Goal: Task Accomplishment & Management: Use online tool/utility

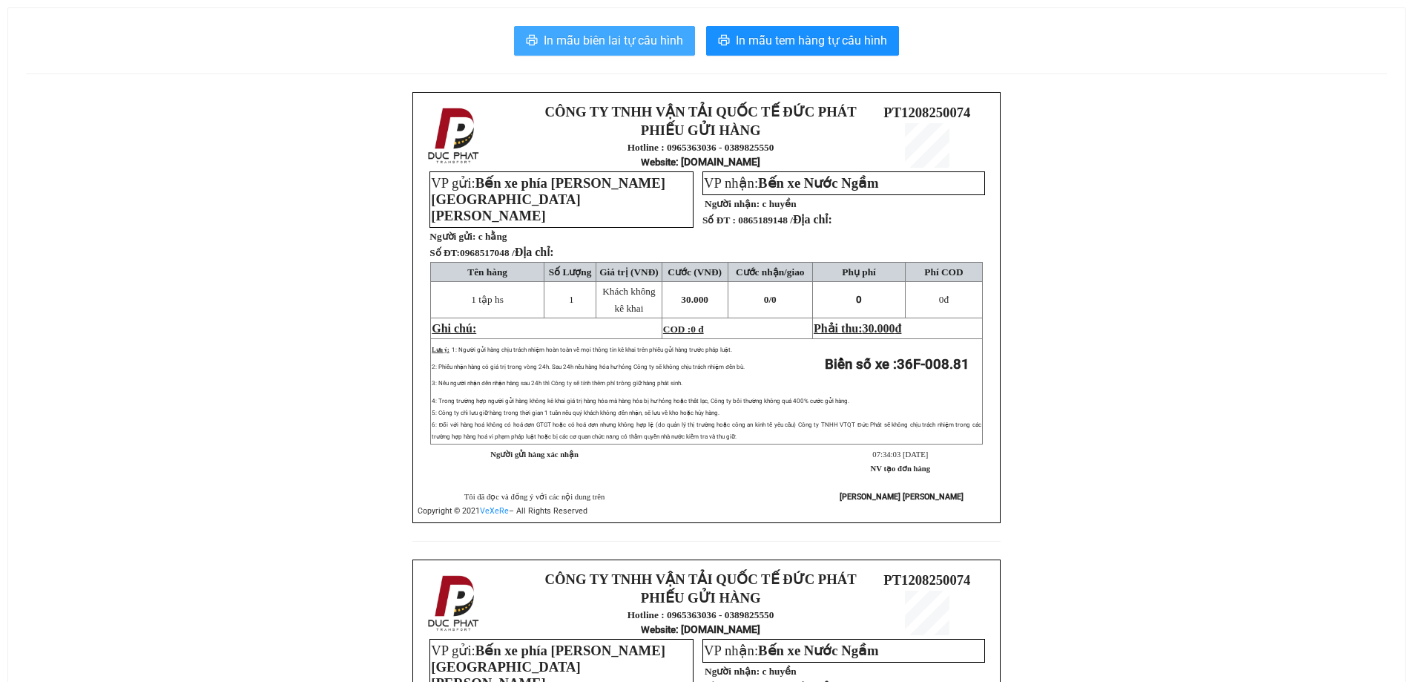
click at [639, 45] on span "In mẫu biên lai tự cấu hình" at bounding box center [613, 40] width 139 height 19
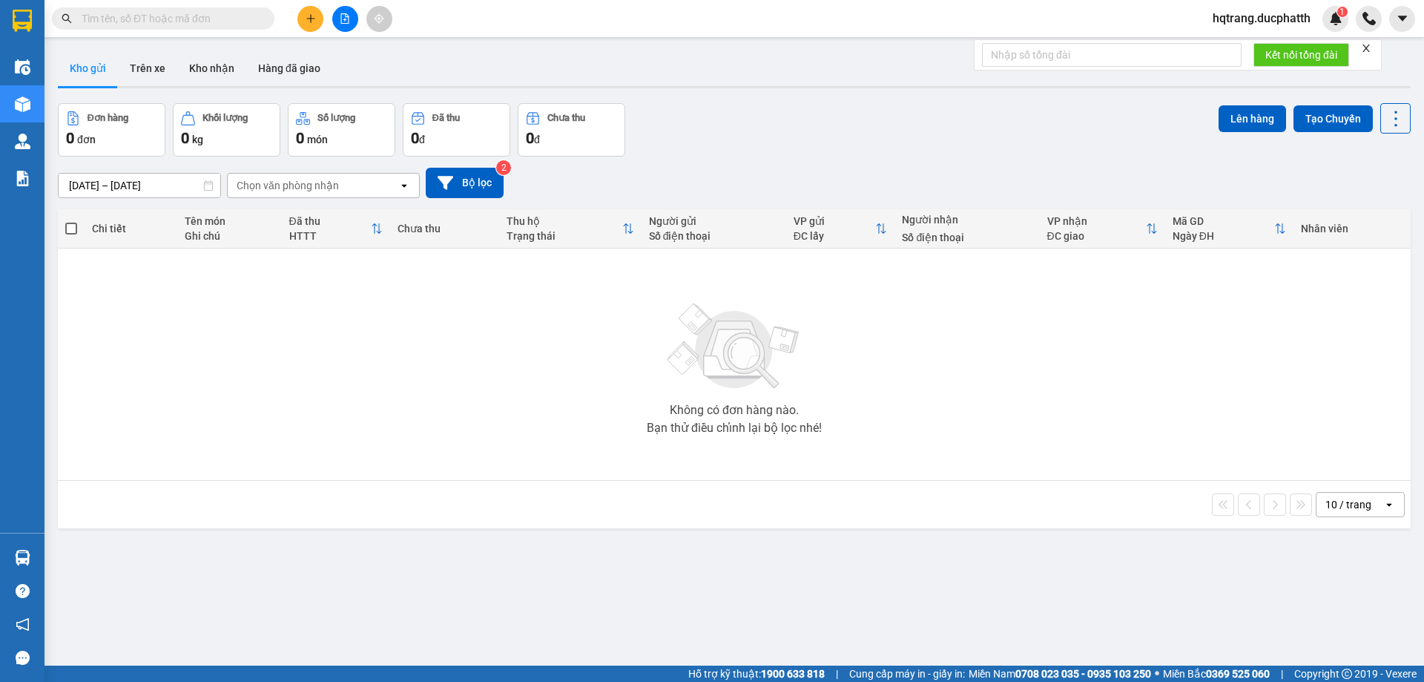
click at [362, 14] on div at bounding box center [344, 19] width 111 height 26
click at [355, 14] on button at bounding box center [345, 19] width 26 height 26
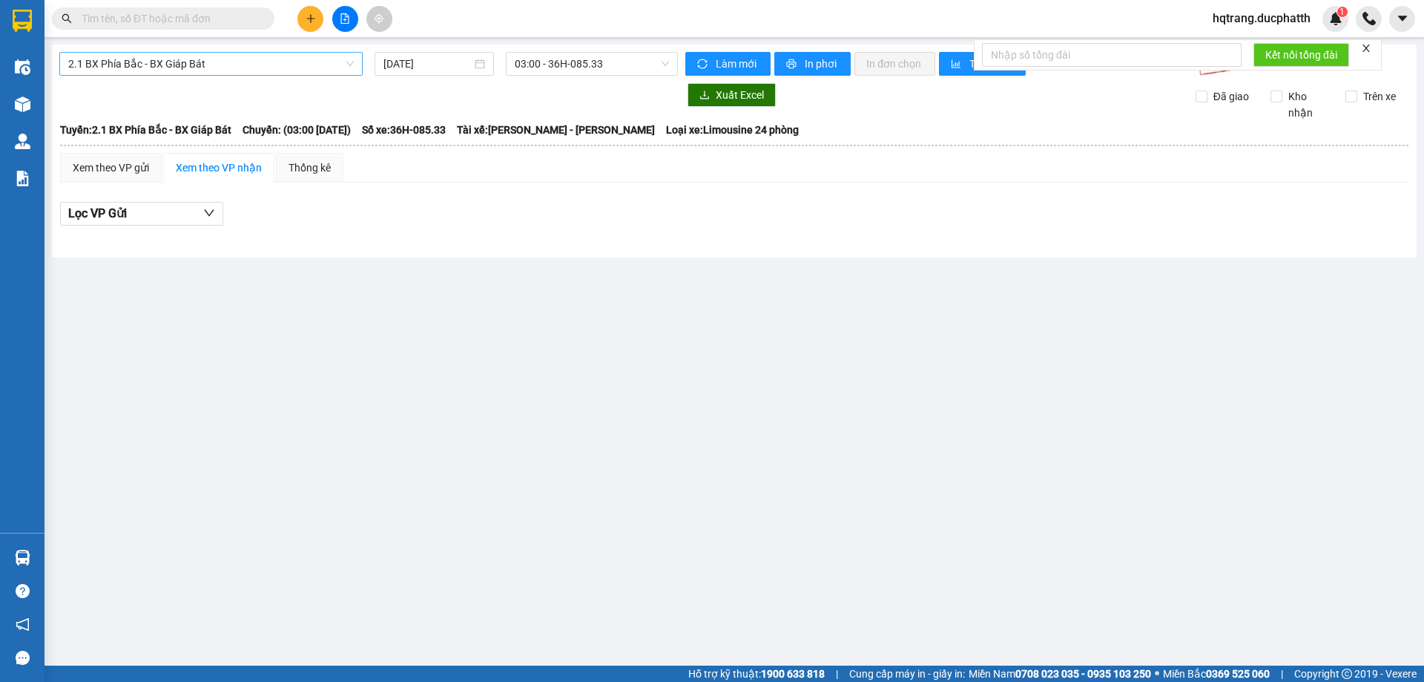
click at [245, 73] on span "2.1 BX Phía Bắc - BX Giáp Bát" at bounding box center [211, 64] width 286 height 22
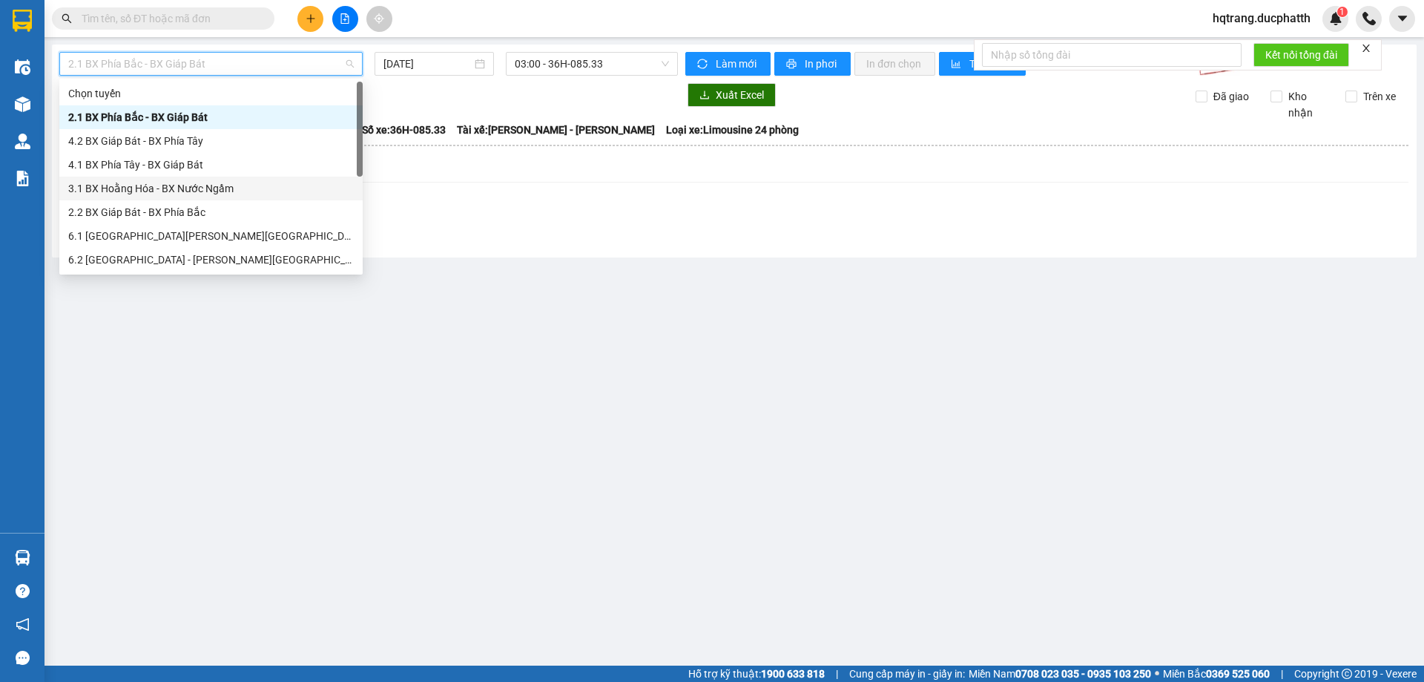
scroll to position [74, 0]
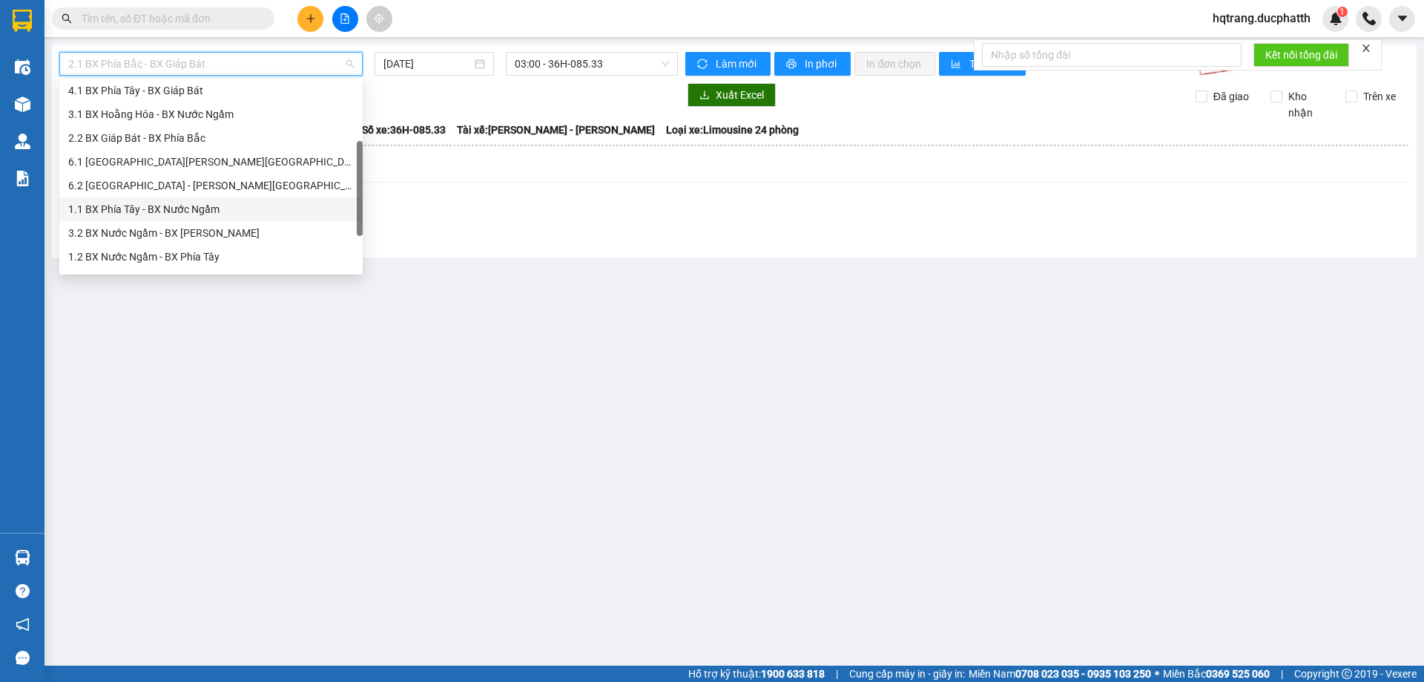
click at [164, 215] on div "1.1 BX Phía Tây - BX Nước Ngầm" at bounding box center [211, 209] width 286 height 16
type input "[DATE]"
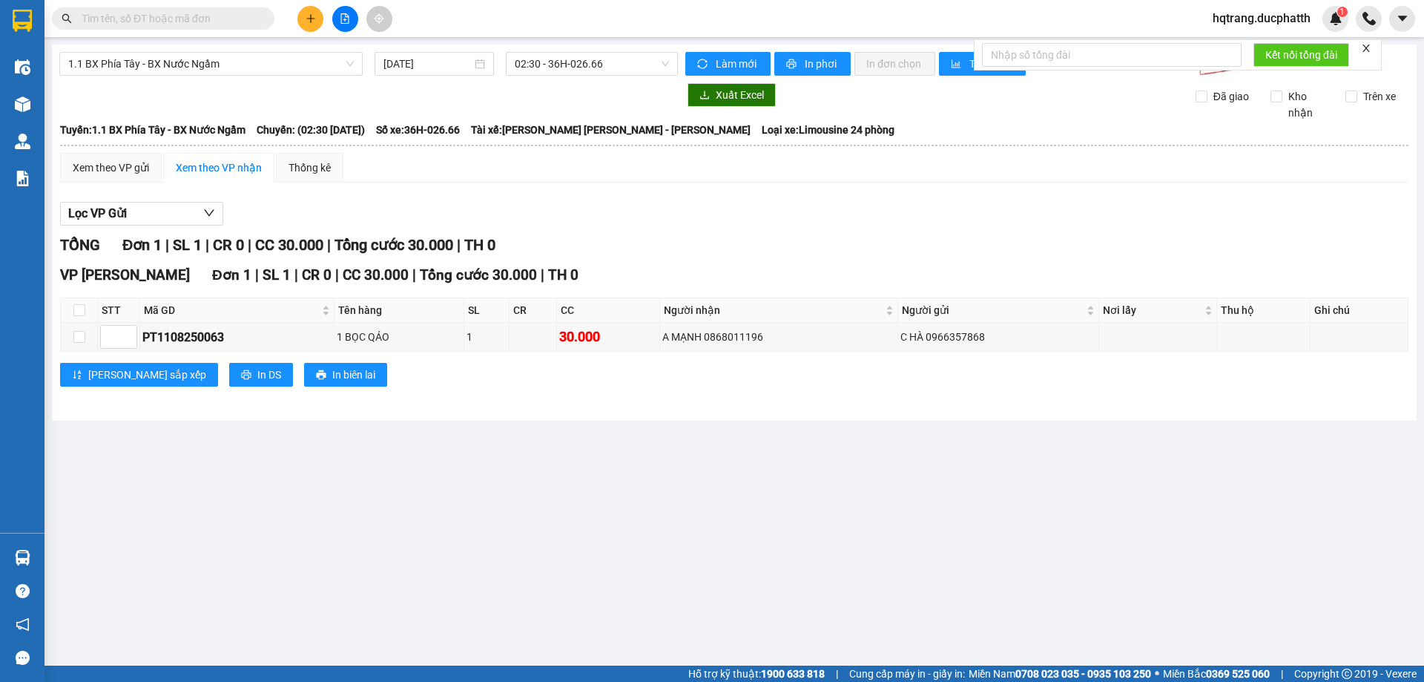
click at [554, 51] on div "1.1 BX [PERSON_NAME] - BX Nước Ngầm [DATE] 02:30 - 36H-026.66 [PERSON_NAME] mới…" at bounding box center [734, 233] width 1365 height 376
click at [556, 71] on span "02:30 - 36H-026.66" at bounding box center [592, 64] width 154 height 22
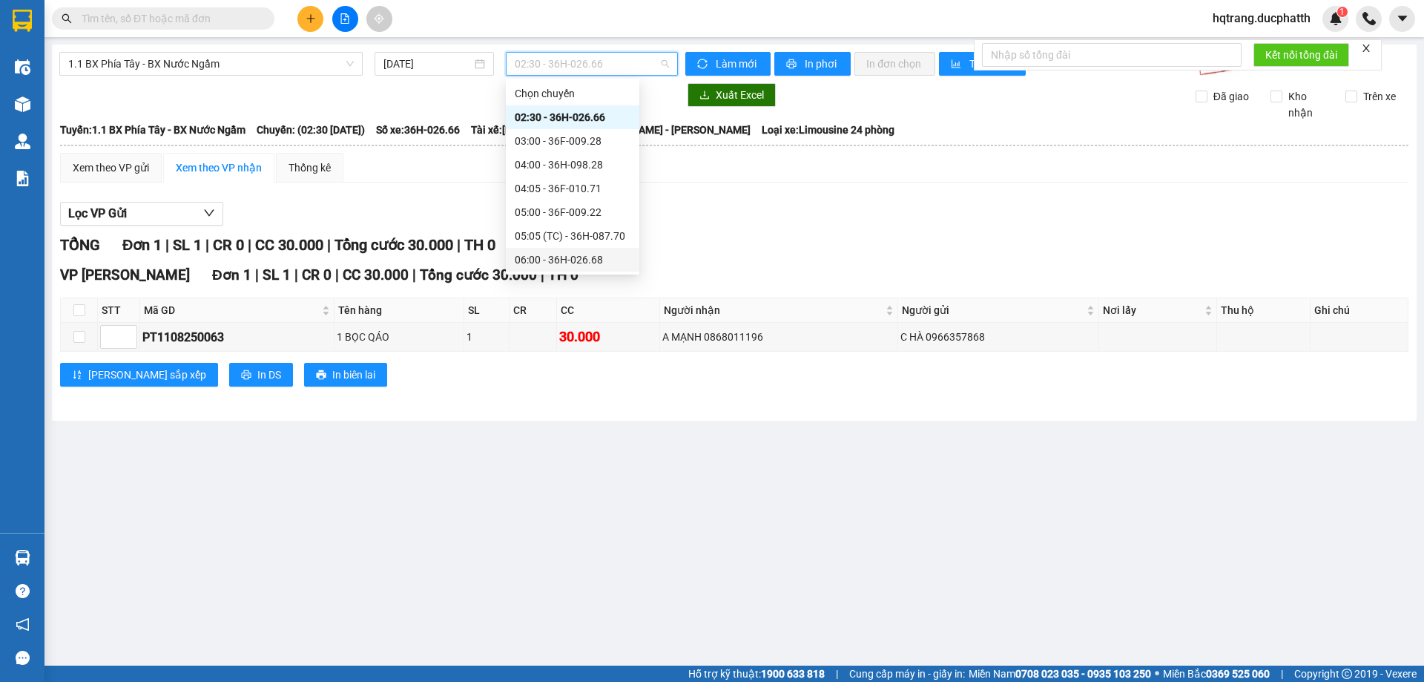
scroll to position [148, 0]
click at [590, 181] on div "08:00 - 36F-008.81" at bounding box center [573, 182] width 116 height 16
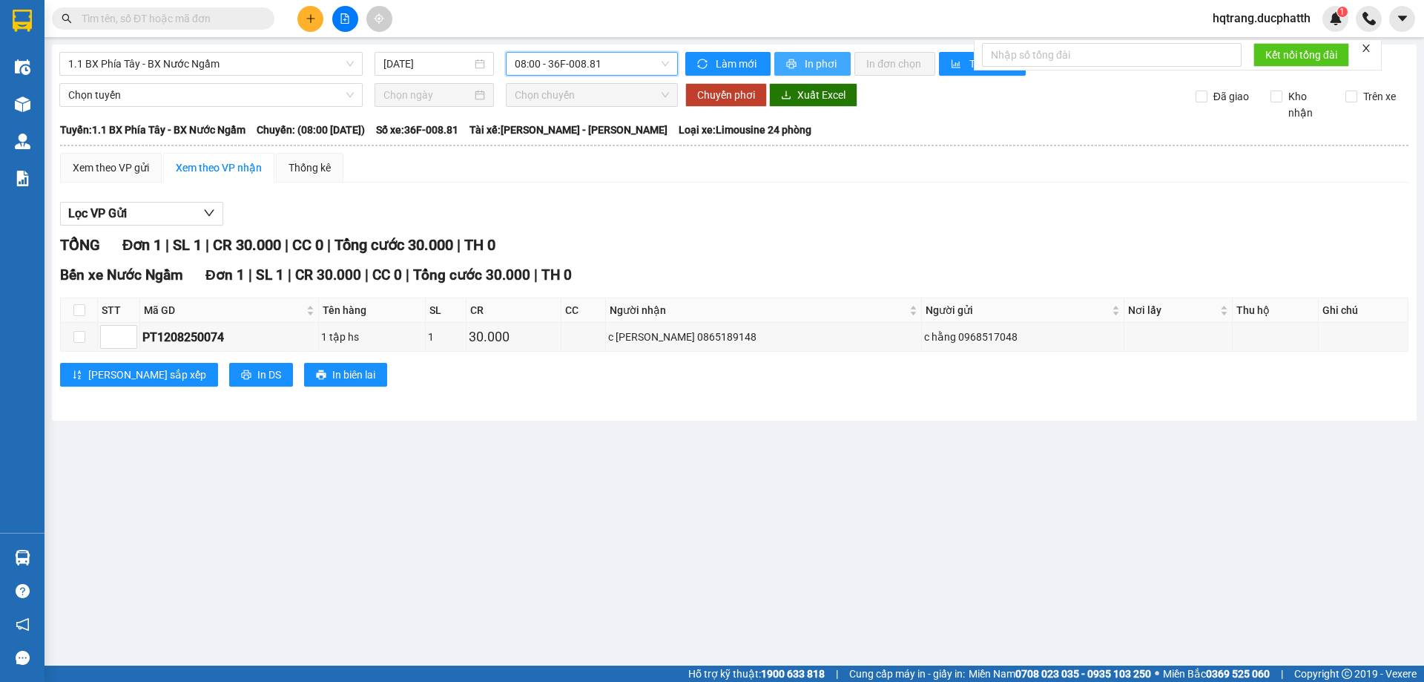
click at [798, 64] on button "In phơi" at bounding box center [812, 64] width 76 height 24
